Goal: Task Accomplishment & Management: Manage account settings

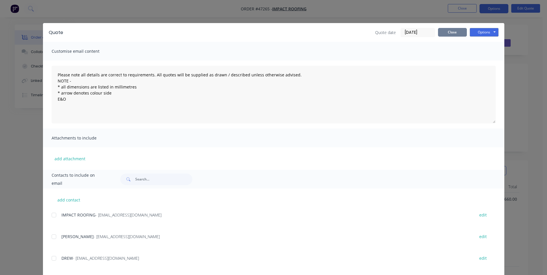
click at [443, 30] on button "Close" at bounding box center [452, 32] width 29 height 9
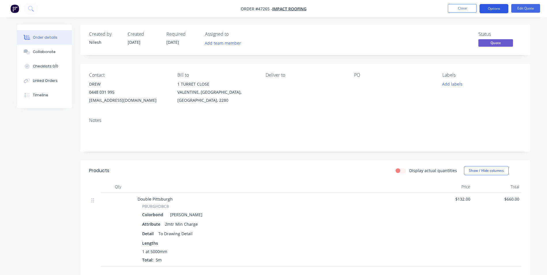
click at [491, 6] on button "Options" at bounding box center [494, 8] width 29 height 9
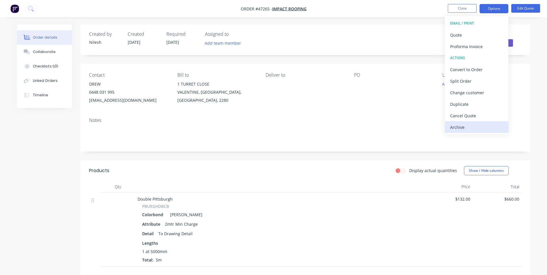
click at [469, 126] on div "Archive" at bounding box center [476, 127] width 53 height 8
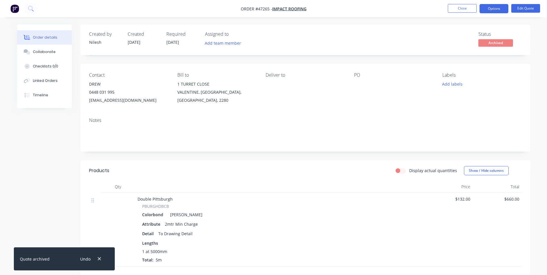
click at [356, 98] on div "PO" at bounding box center [393, 88] width 79 height 32
click at [16, 10] on img "button" at bounding box center [14, 8] width 9 height 9
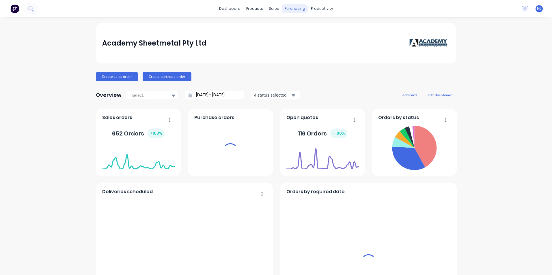
click at [289, 7] on div "purchasing" at bounding box center [295, 8] width 26 height 9
click at [270, 6] on div "sales" at bounding box center [274, 8] width 16 height 9
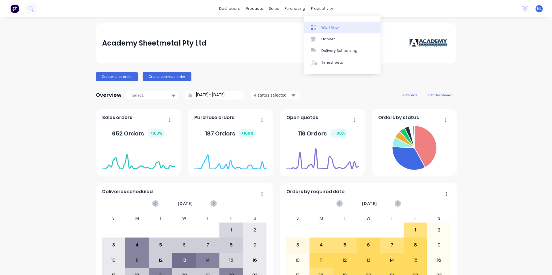
click at [328, 30] on link "Workflow" at bounding box center [342, 28] width 76 height 12
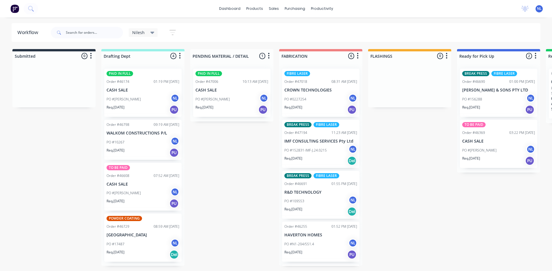
click at [139, 233] on p "[GEOGRAPHIC_DATA]" at bounding box center [142, 235] width 73 height 5
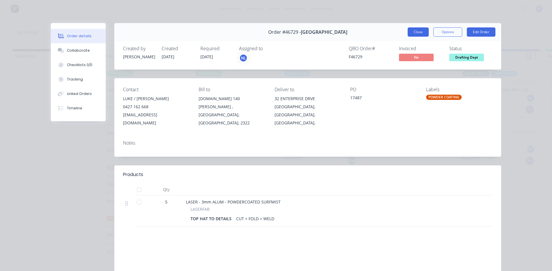
click at [414, 33] on button "Close" at bounding box center [417, 31] width 21 height 9
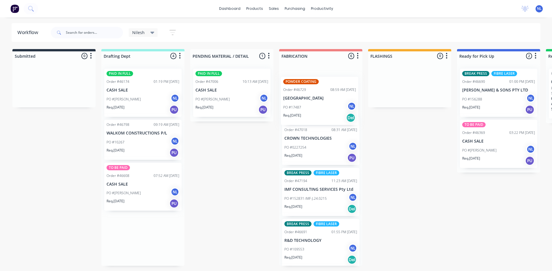
drag, startPoint x: 139, startPoint y: 243, endPoint x: 326, endPoint y: 99, distance: 236.1
click at [326, 99] on div "Submitted 0 Sort By Created date Required date Order number Customer name Most …" at bounding box center [477, 157] width 962 height 217
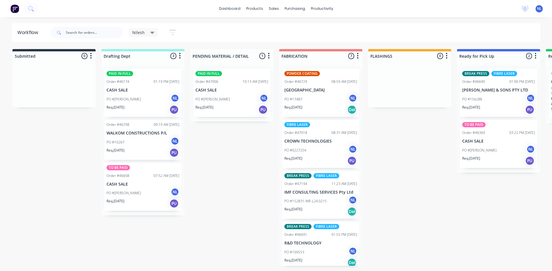
click at [498, 104] on div "PO #156288 NL" at bounding box center [498, 99] width 73 height 11
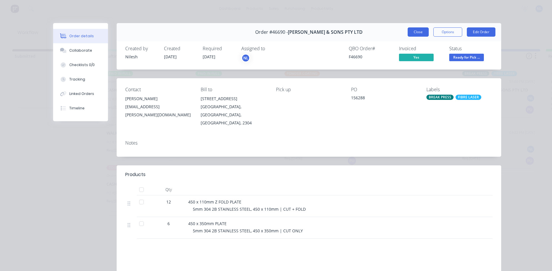
click at [419, 35] on button "Close" at bounding box center [417, 31] width 21 height 9
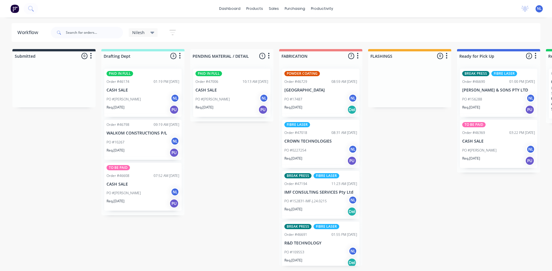
click at [499, 149] on div "PO #[PERSON_NAME] NL" at bounding box center [498, 150] width 73 height 11
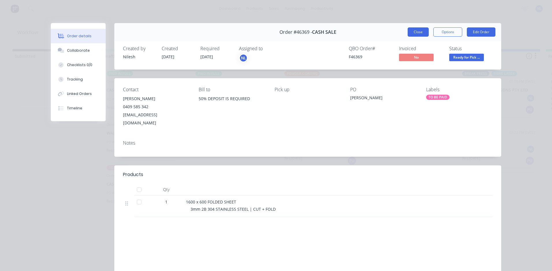
click at [414, 34] on button "Close" at bounding box center [417, 31] width 21 height 9
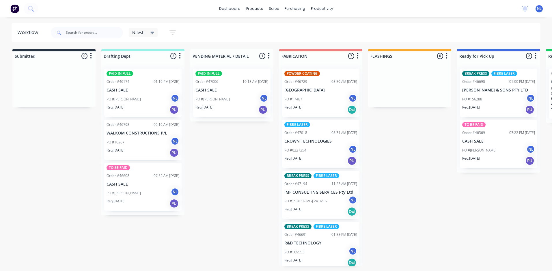
click at [15, 11] on img at bounding box center [14, 8] width 9 height 9
